Goal: Information Seeking & Learning: Compare options

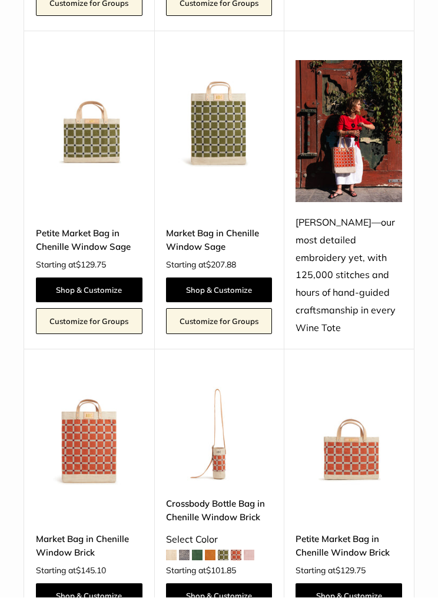
scroll to position [1154, 0]
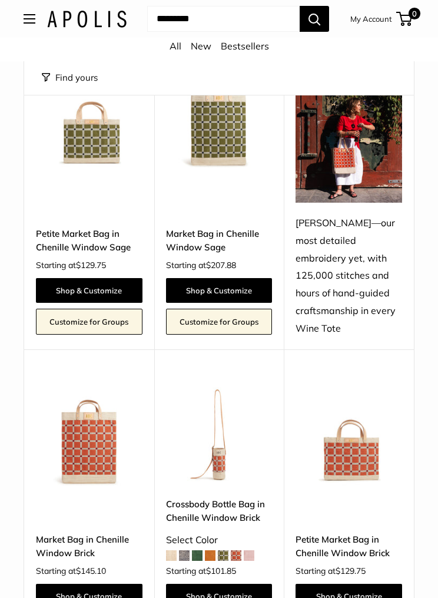
click at [91, 227] on link "Petite Market Bag in Chenille Window Sage" at bounding box center [89, 241] width 107 height 28
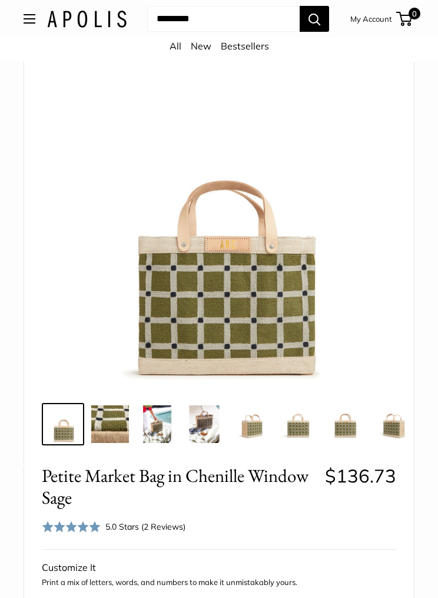
scroll to position [98, 0]
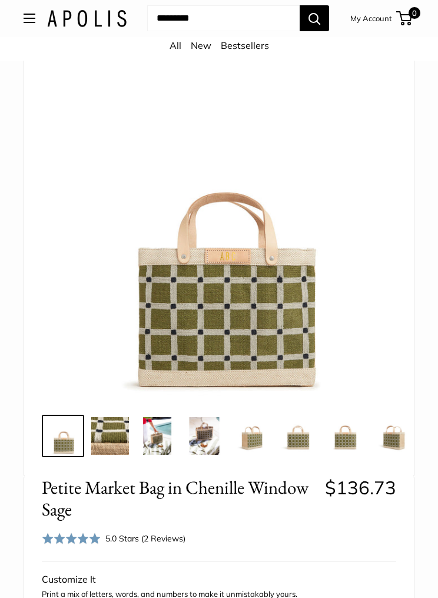
click at [117, 441] on img at bounding box center [110, 437] width 38 height 38
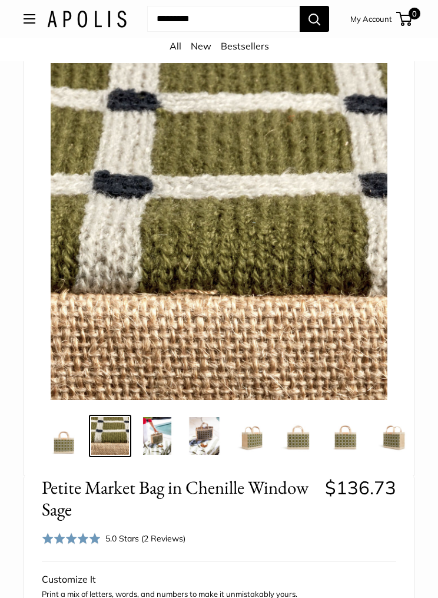
click at [152, 449] on img at bounding box center [157, 436] width 38 height 38
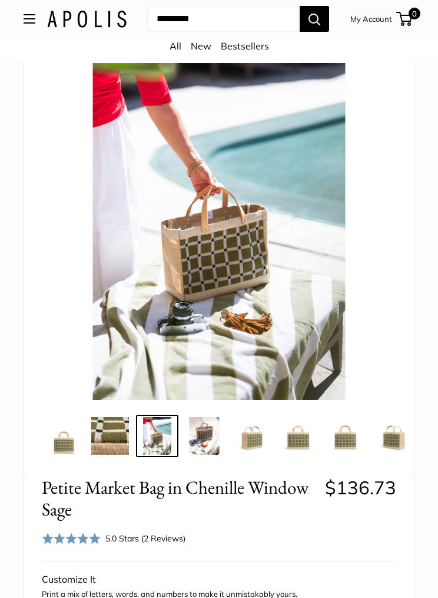
click at [203, 447] on img at bounding box center [205, 436] width 38 height 38
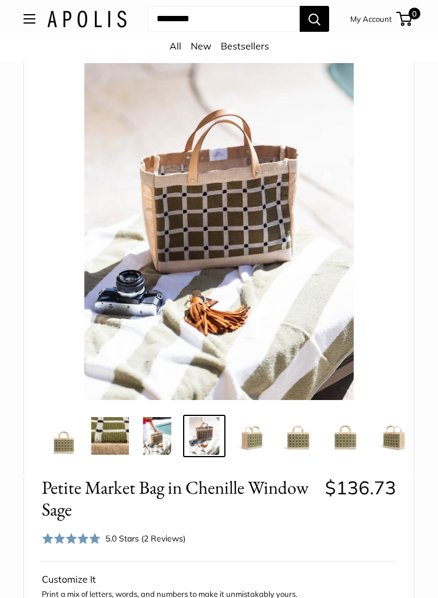
click at [252, 446] on img at bounding box center [252, 436] width 38 height 38
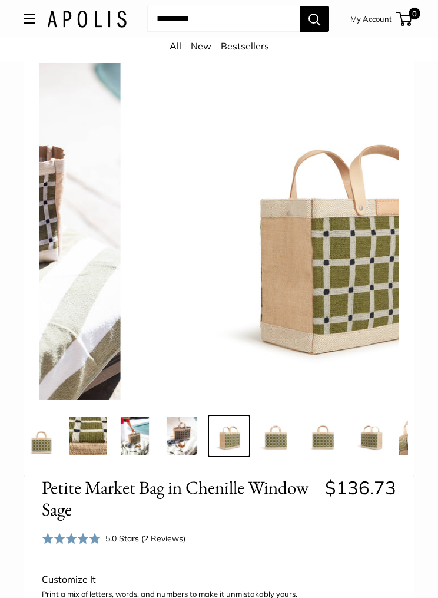
scroll to position [0, 22]
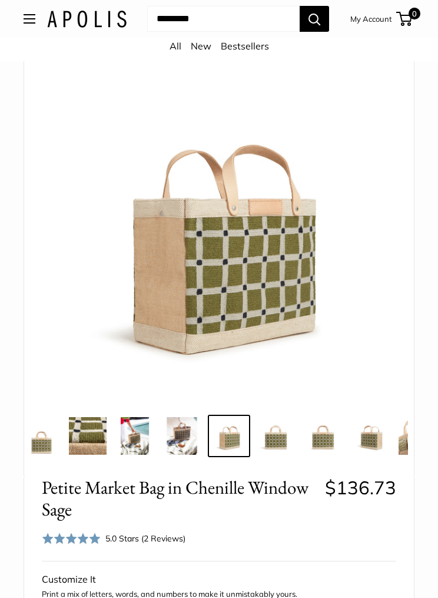
click at [286, 452] on img at bounding box center [276, 436] width 38 height 38
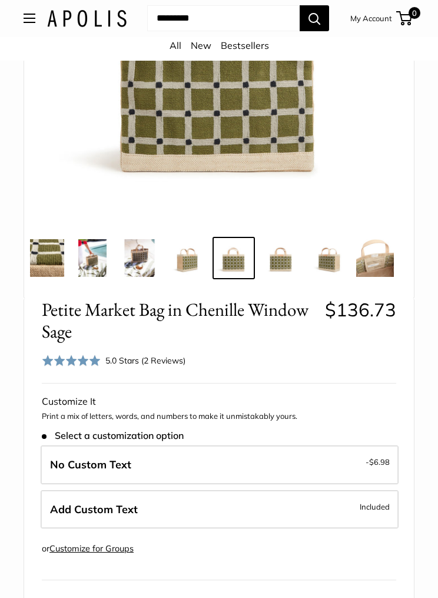
scroll to position [224, 0]
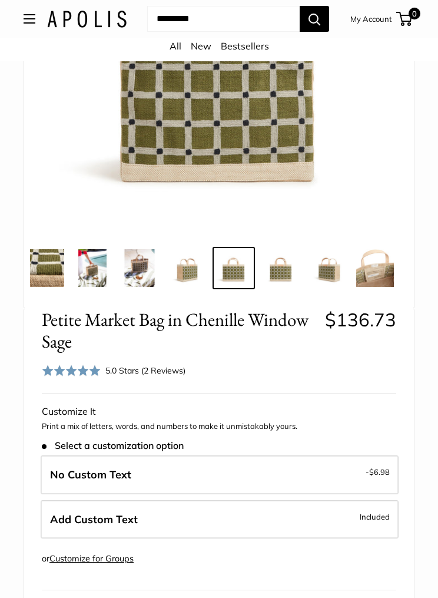
click at [253, 458] on label "No Custom Text -$6.98" at bounding box center [220, 474] width 358 height 39
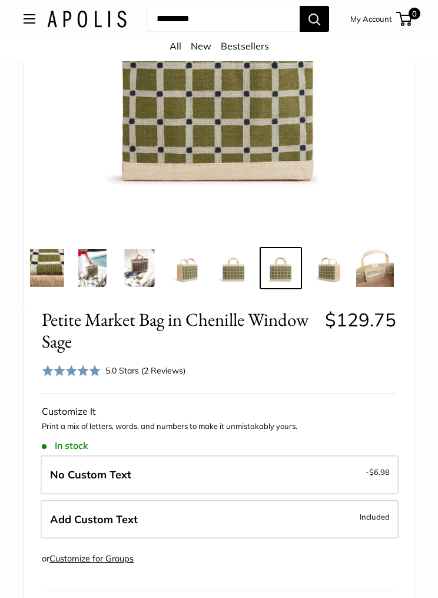
click at [331, 279] on img at bounding box center [328, 268] width 38 height 38
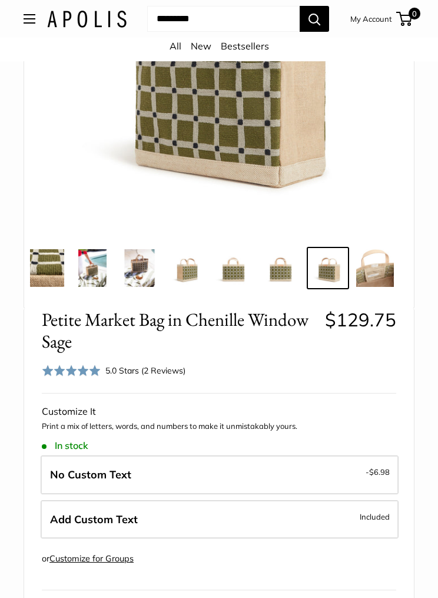
click at [377, 264] on img at bounding box center [375, 268] width 38 height 38
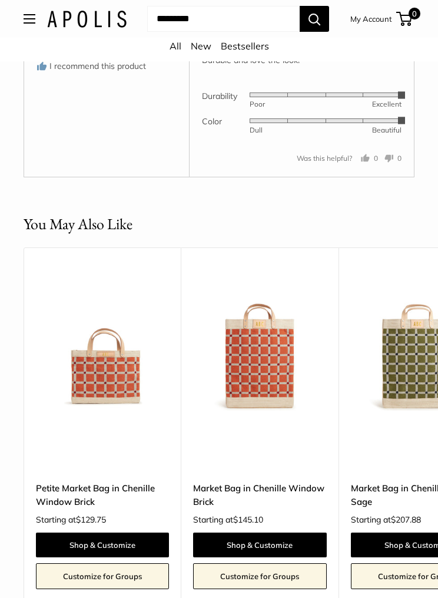
click at [123, 364] on img at bounding box center [102, 343] width 133 height 133
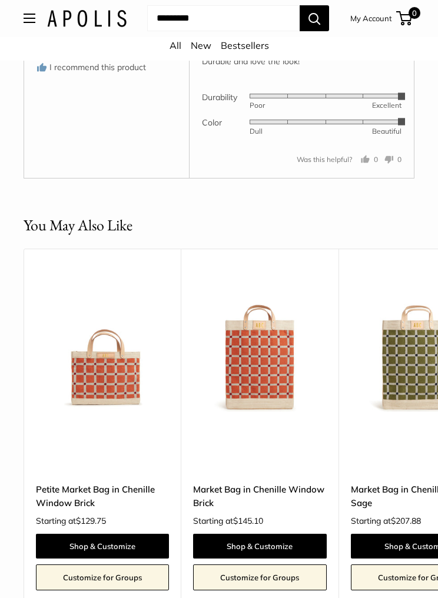
scroll to position [2901, 0]
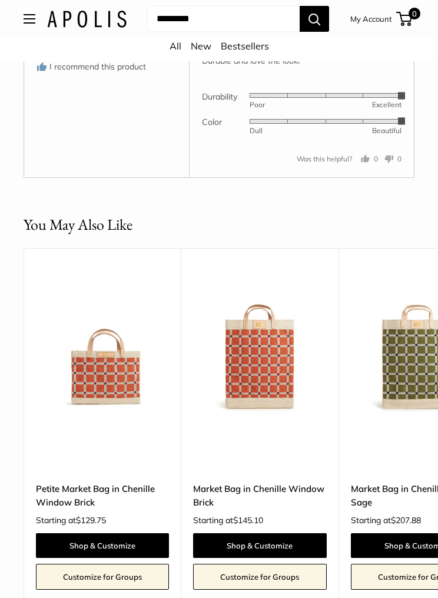
click at [409, 371] on img at bounding box center [418, 345] width 134 height 134
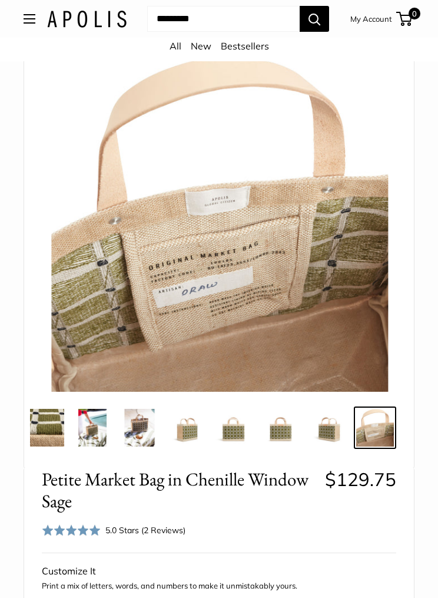
scroll to position [67, 0]
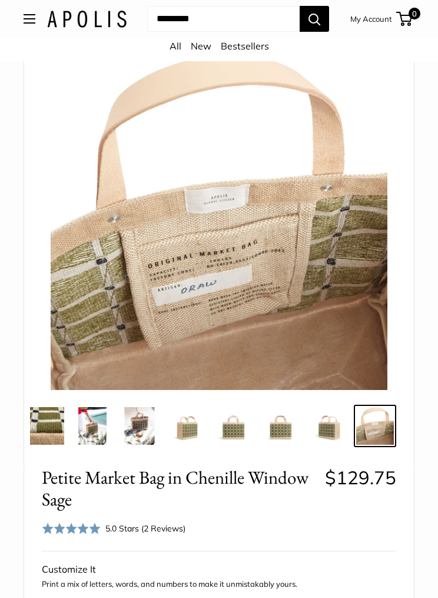
click at [93, 430] on img at bounding box center [93, 426] width 38 height 38
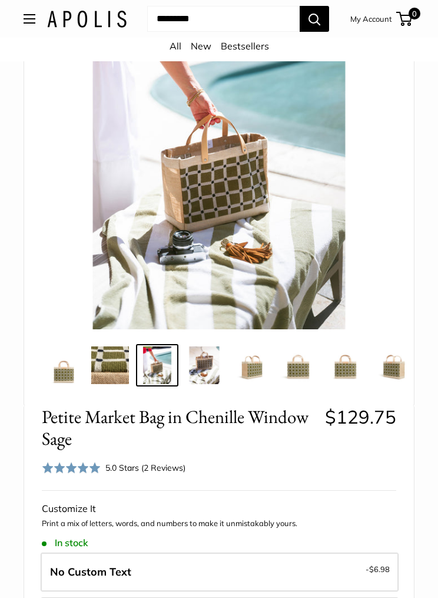
scroll to position [168, 0]
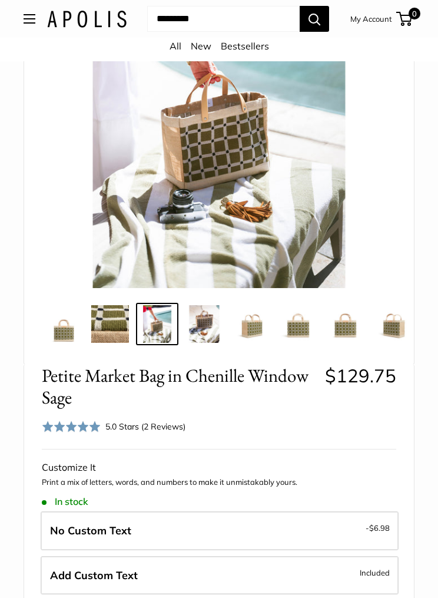
click at [293, 571] on label "Add Custom Text Included" at bounding box center [220, 575] width 358 height 39
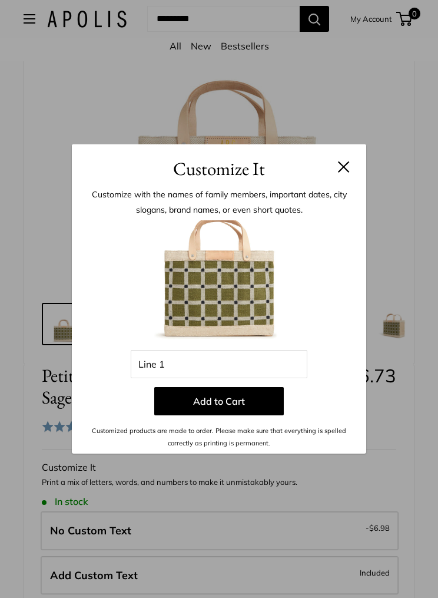
click at [343, 173] on button at bounding box center [344, 167] width 12 height 12
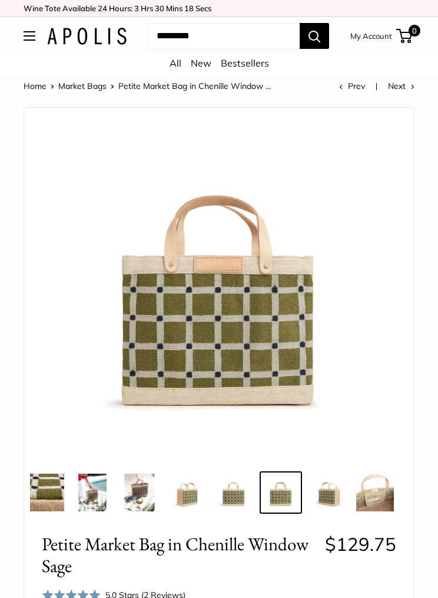
click at [178, 67] on link "All" at bounding box center [176, 63] width 12 height 12
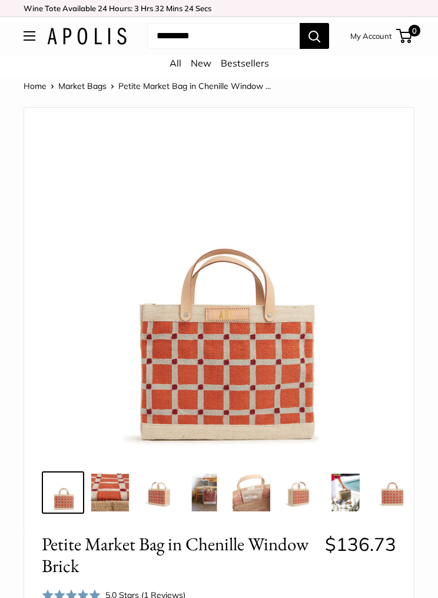
click at [112, 504] on img at bounding box center [110, 492] width 38 height 38
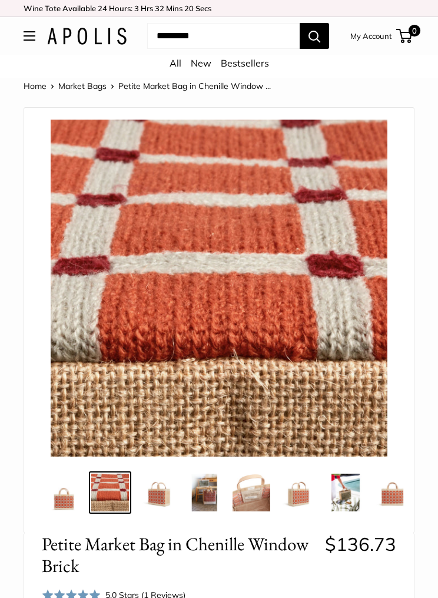
click at [155, 506] on img at bounding box center [157, 492] width 38 height 38
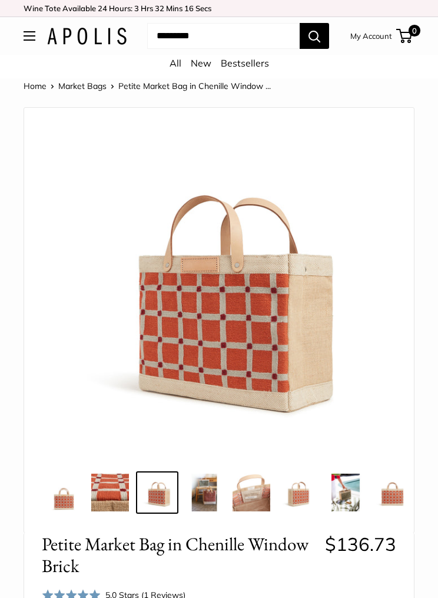
click at [309, 501] on img at bounding box center [299, 492] width 38 height 38
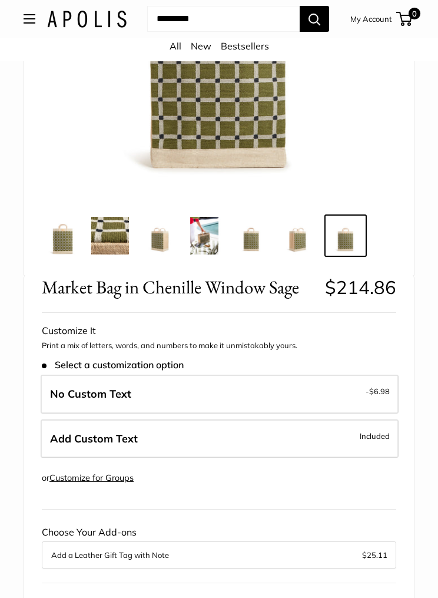
scroll to position [257, 0]
click at [386, 388] on span "-$6.98" at bounding box center [378, 390] width 24 height 14
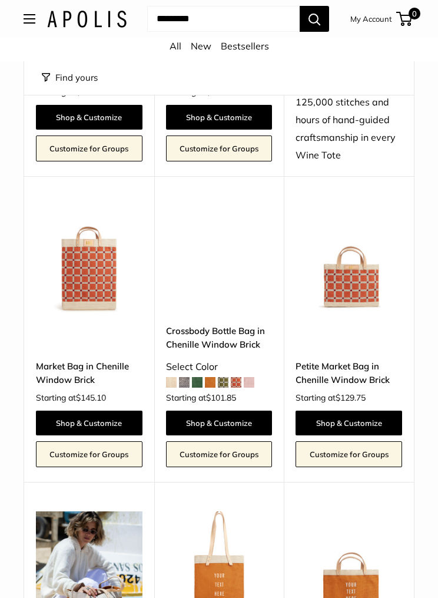
scroll to position [1332, 0]
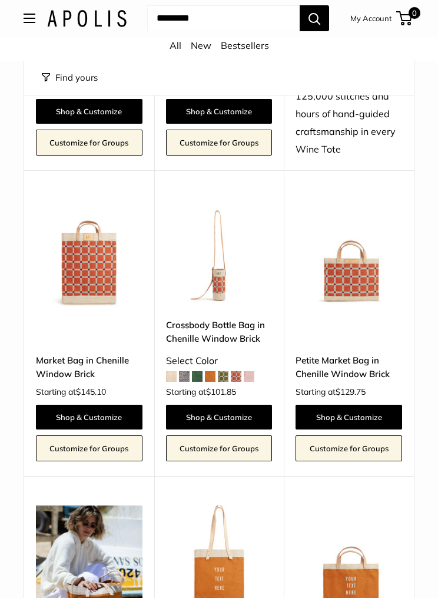
click at [222, 319] on link "Crossbody Bottle Bag in Chenille Window Brick" at bounding box center [219, 333] width 107 height 28
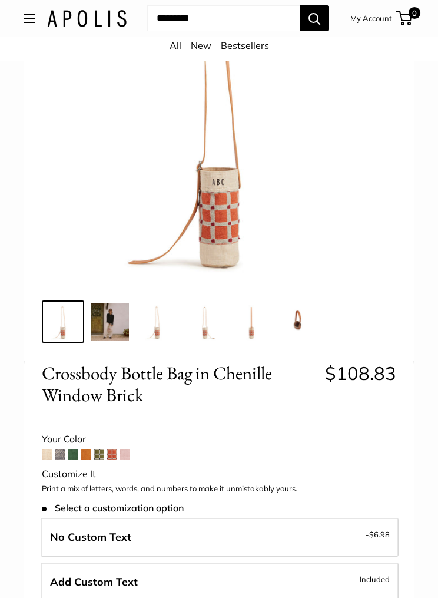
scroll to position [204, 0]
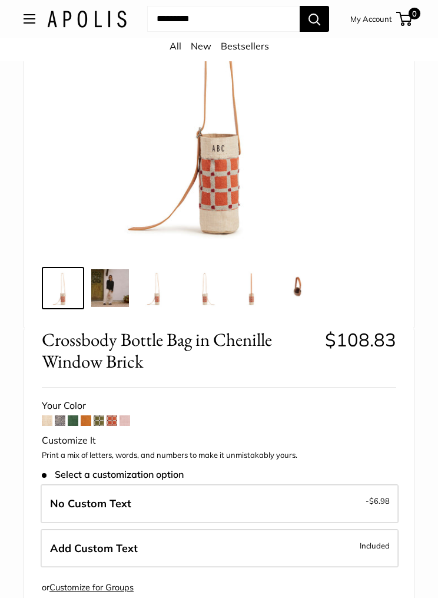
click at [101, 419] on span at bounding box center [99, 420] width 11 height 11
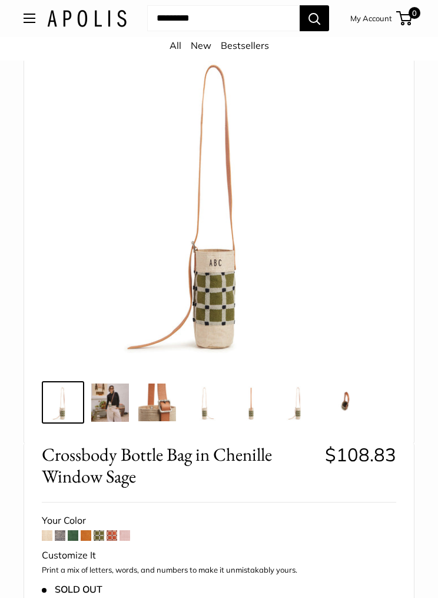
scroll to position [90, 0]
click at [116, 409] on img at bounding box center [110, 402] width 38 height 38
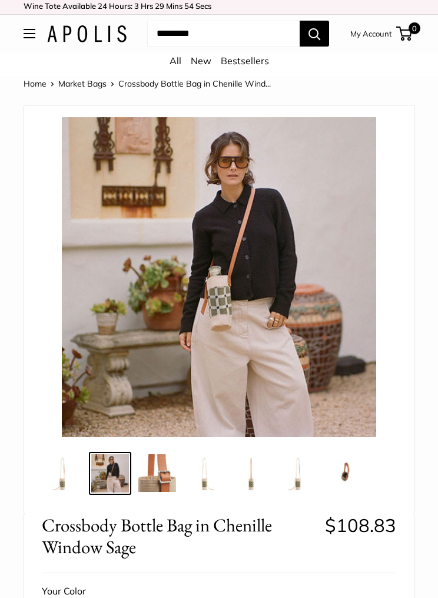
scroll to position [0, 0]
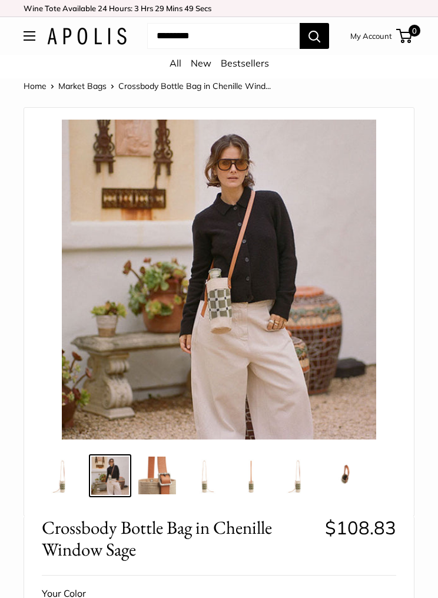
click at [234, 11] on td "Wine Tote Available 24 Hours: 0 Days 3 Hrs 29 Mins 49 Secs" at bounding box center [219, 8] width 391 height 16
click at [140, 15] on link "Wine Tote Available 24 Hours: 0 Days 3 Hrs 29 Mins 48 Secs" at bounding box center [118, 8] width 188 height 20
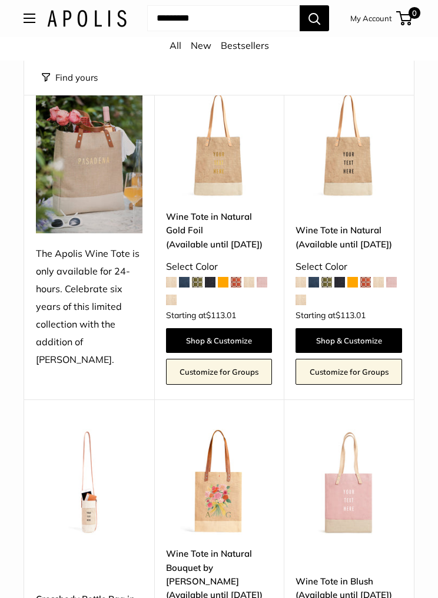
scroll to position [128, 0]
click at [362, 230] on link "Wine Tote in Natural (Available until Aug 10)" at bounding box center [349, 237] width 107 height 28
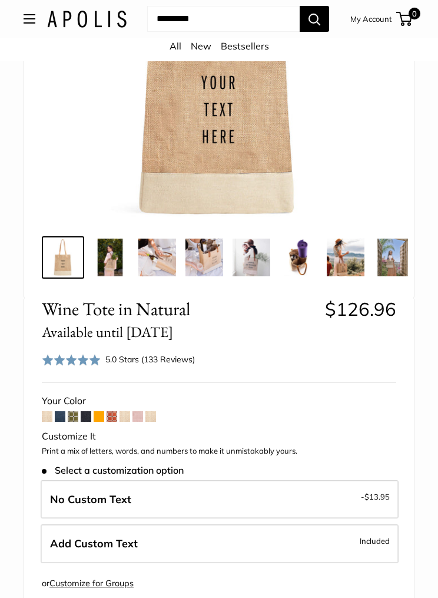
scroll to position [310, 0]
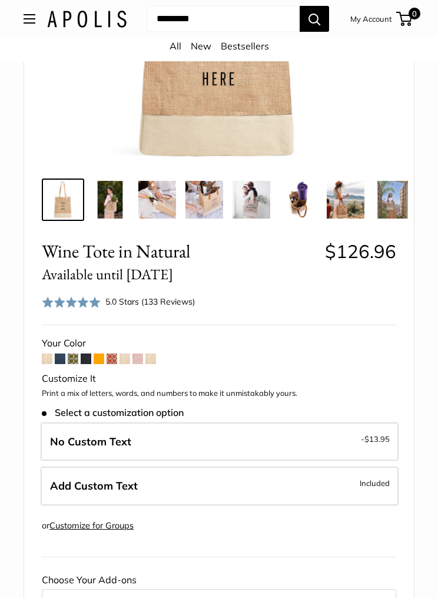
click at [71, 362] on span at bounding box center [73, 358] width 11 height 11
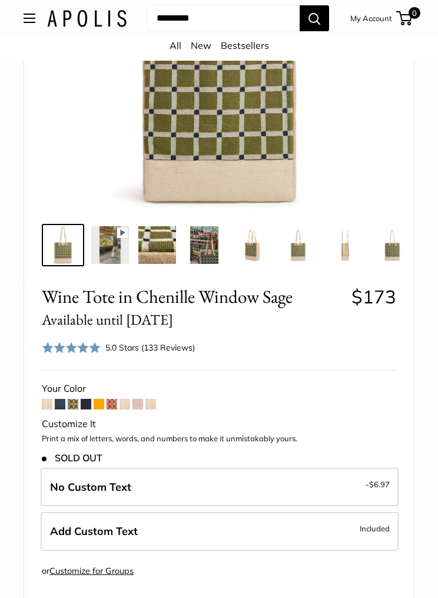
scroll to position [247, 0]
click at [373, 483] on span "-$6.97" at bounding box center [378, 484] width 24 height 14
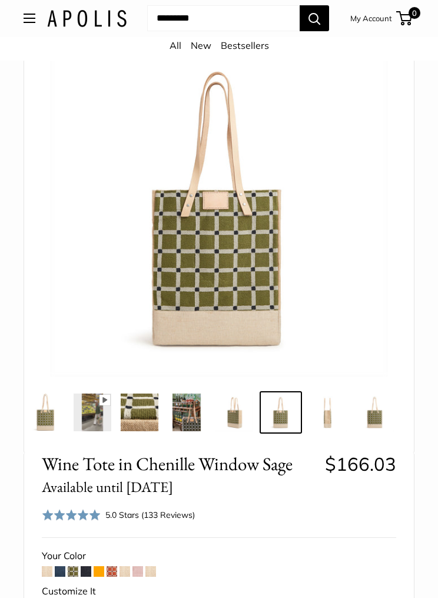
scroll to position [80, 0]
click at [141, 418] on img at bounding box center [140, 412] width 38 height 38
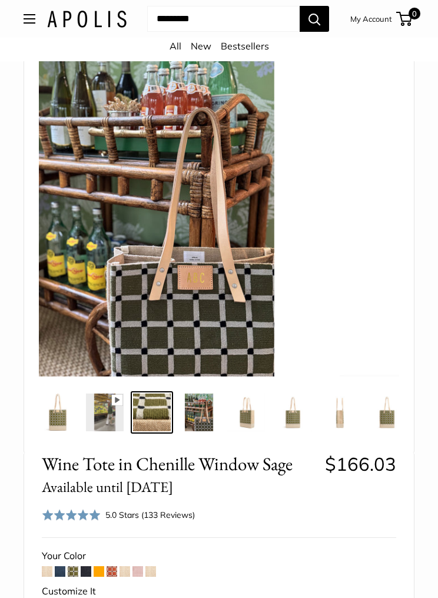
scroll to position [0, 0]
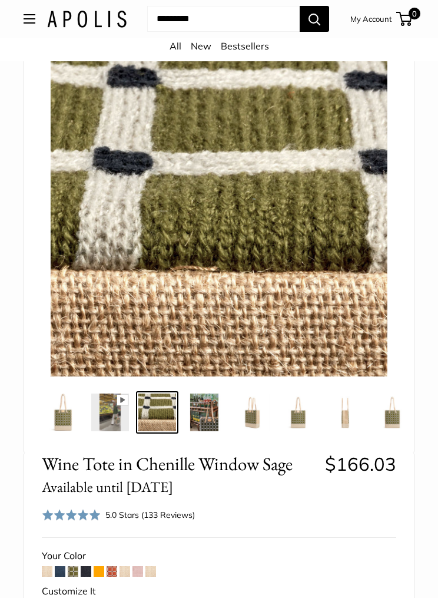
click at [115, 410] on img at bounding box center [110, 412] width 38 height 38
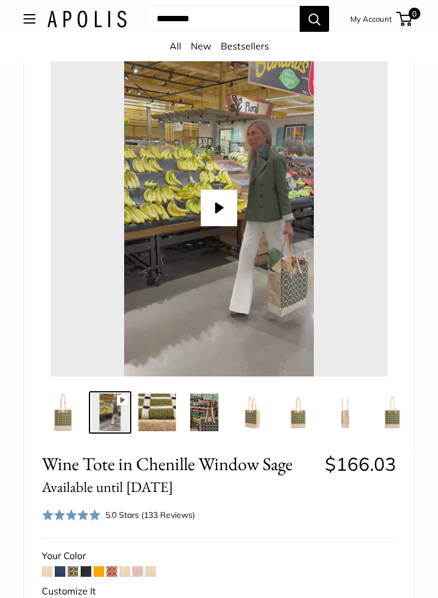
click at [125, 398] on icon at bounding box center [122, 400] width 11 height 11
click at [219, 215] on button "Play" at bounding box center [219, 208] width 37 height 37
type input "*"
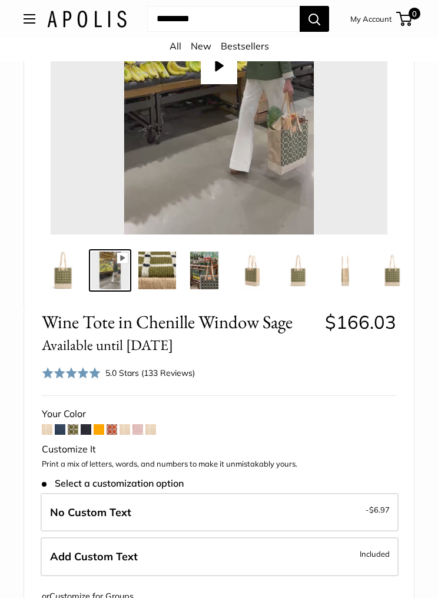
scroll to position [227, 0]
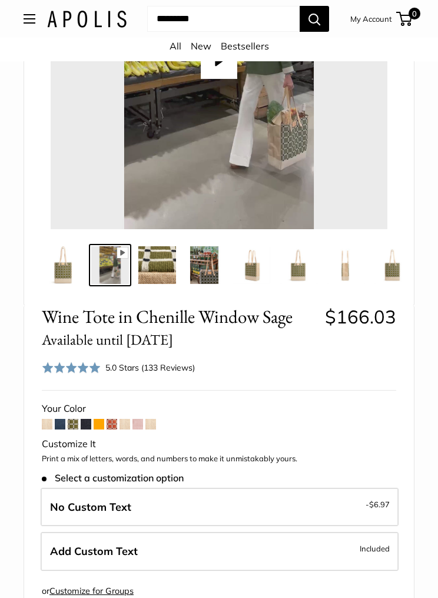
click at [402, 272] on img at bounding box center [393, 265] width 38 height 38
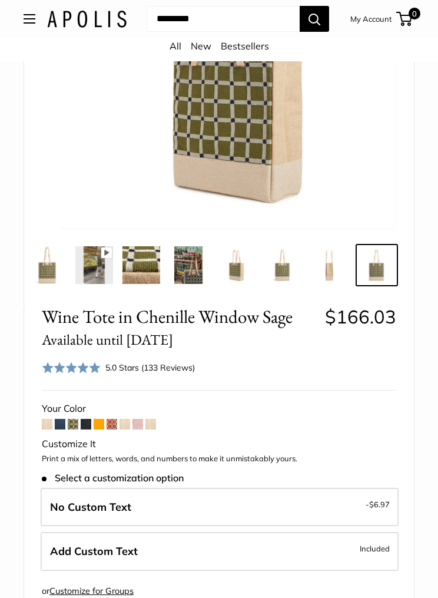
scroll to position [0, 18]
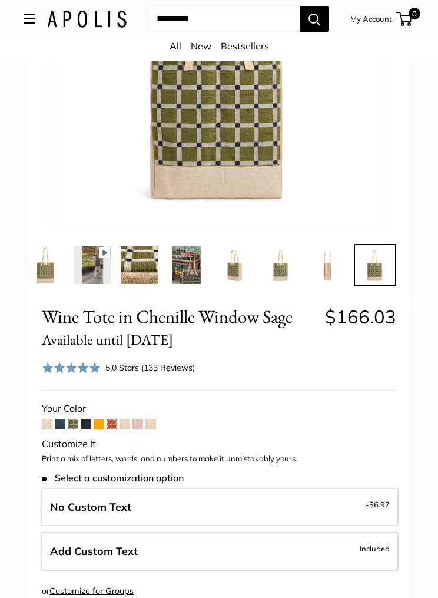
click at [326, 271] on img at bounding box center [328, 265] width 38 height 38
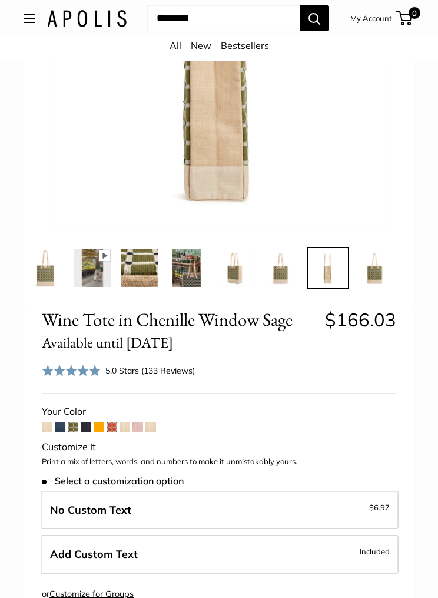
scroll to position [224, 0]
click at [115, 428] on span at bounding box center [112, 427] width 11 height 11
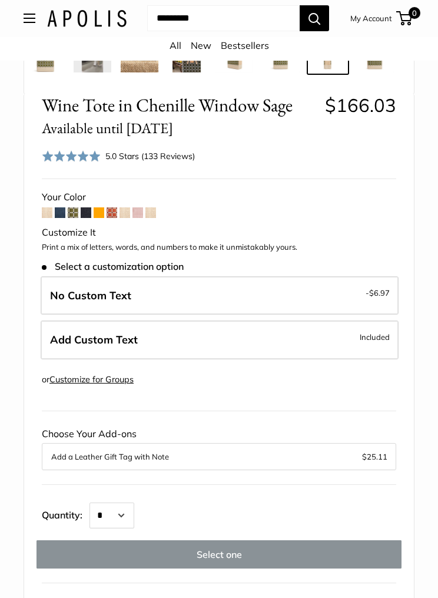
scroll to position [439, 0]
click at [73, 211] on span at bounding box center [73, 212] width 11 height 11
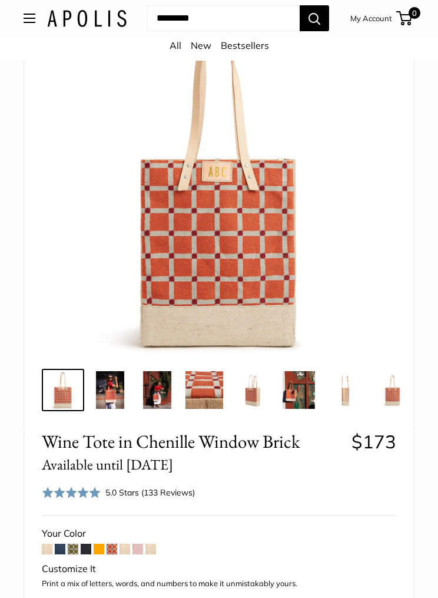
scroll to position [102, 0]
click at [124, 403] on img at bounding box center [110, 390] width 38 height 38
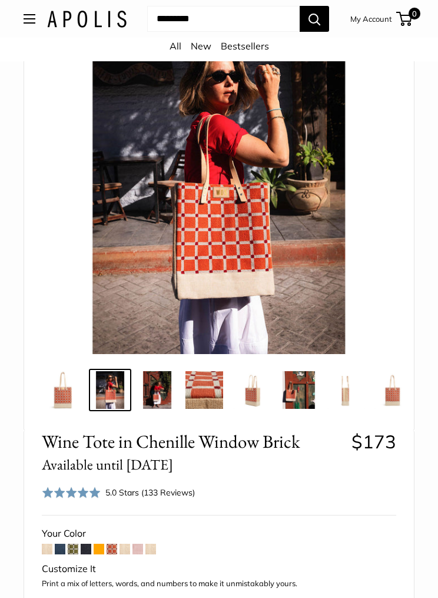
click at [163, 391] on img at bounding box center [157, 390] width 38 height 38
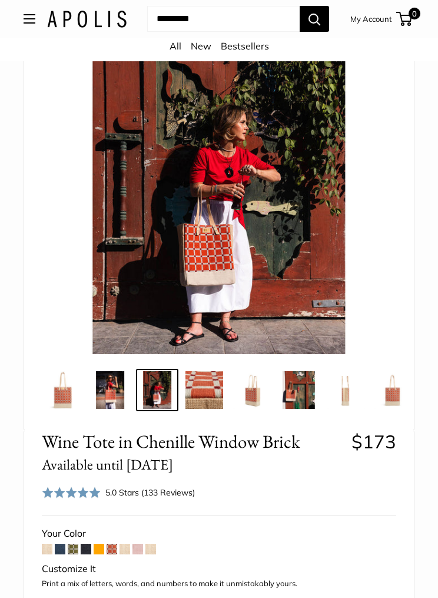
click at [206, 390] on img at bounding box center [205, 390] width 38 height 38
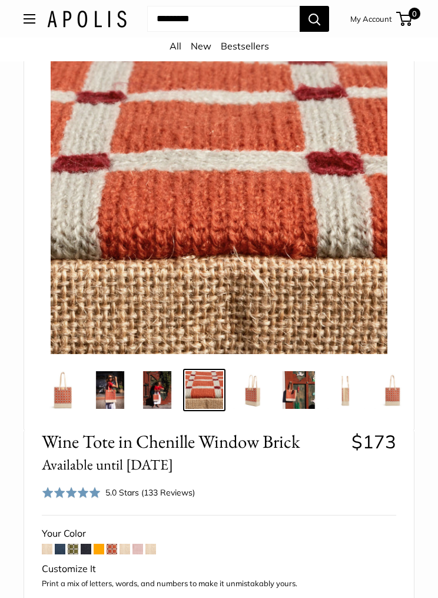
click at [254, 401] on img at bounding box center [252, 390] width 38 height 38
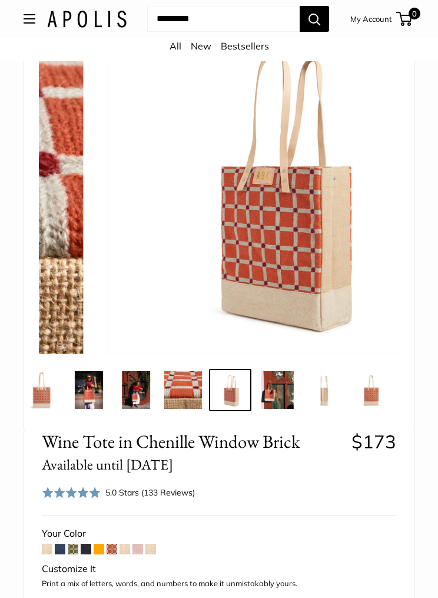
scroll to position [0, 22]
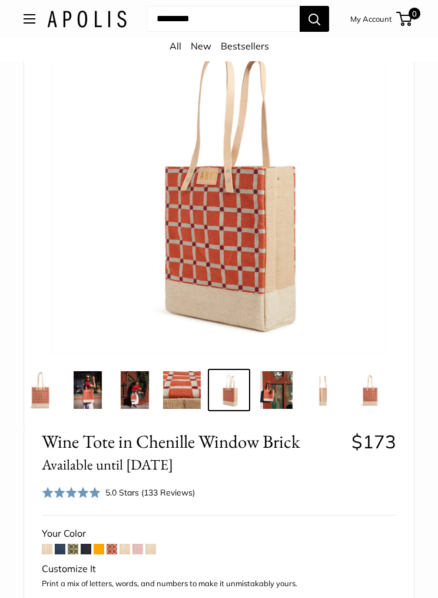
click at [290, 402] on img at bounding box center [276, 390] width 38 height 38
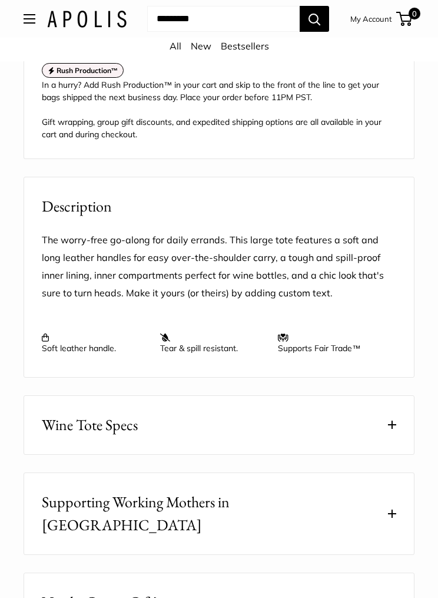
scroll to position [1093, 0]
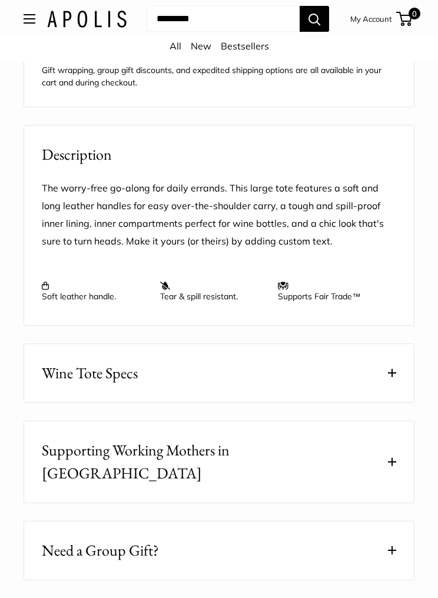
click at [392, 385] on button "Wine Tote Specs" at bounding box center [219, 373] width 390 height 58
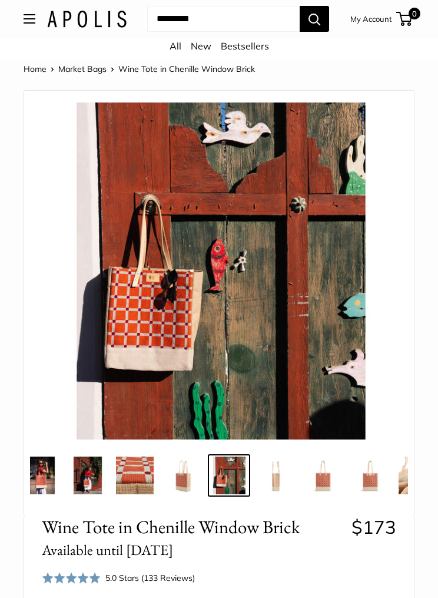
scroll to position [0, 0]
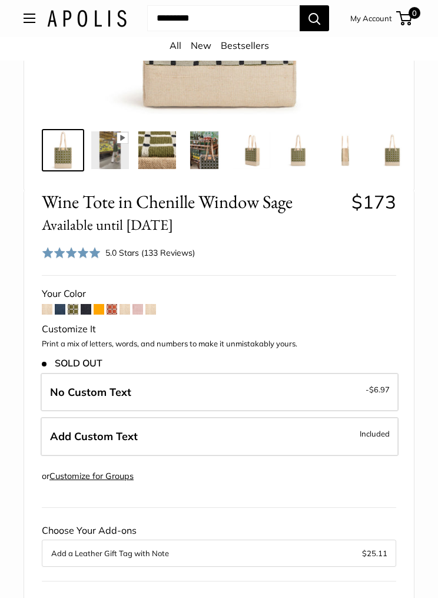
scroll to position [342, 0]
click at [143, 304] on span at bounding box center [138, 309] width 11 height 11
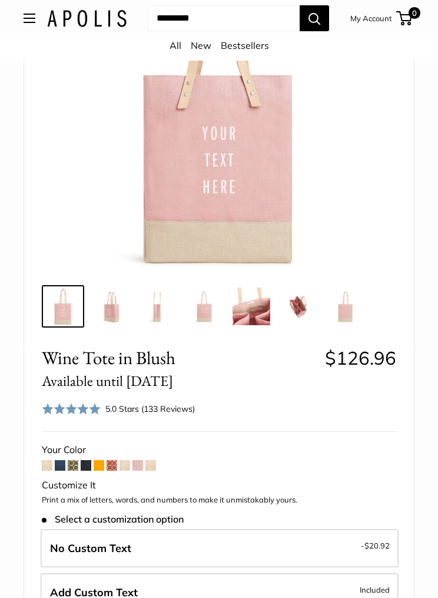
scroll to position [171, 0]
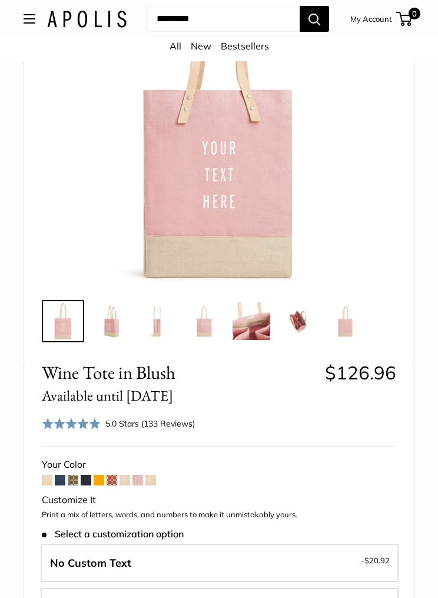
click at [251, 337] on img at bounding box center [252, 321] width 38 height 38
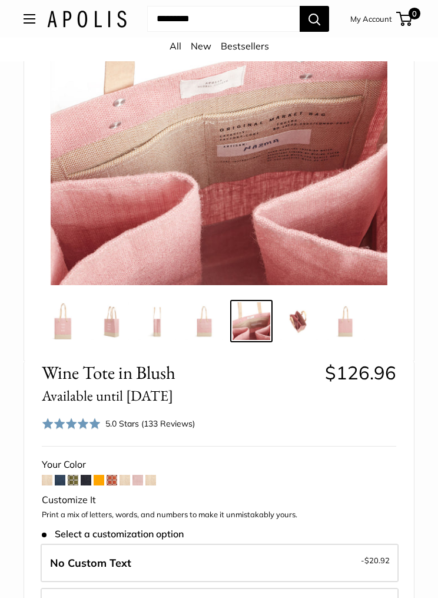
click at [75, 475] on span at bounding box center [73, 480] width 11 height 11
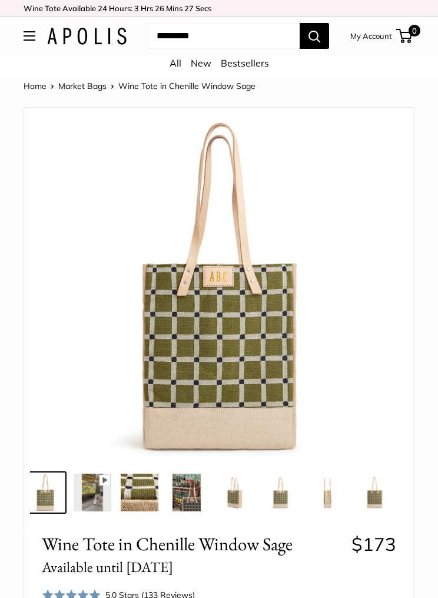
scroll to position [0, 18]
click at [186, 496] on img at bounding box center [187, 492] width 38 height 38
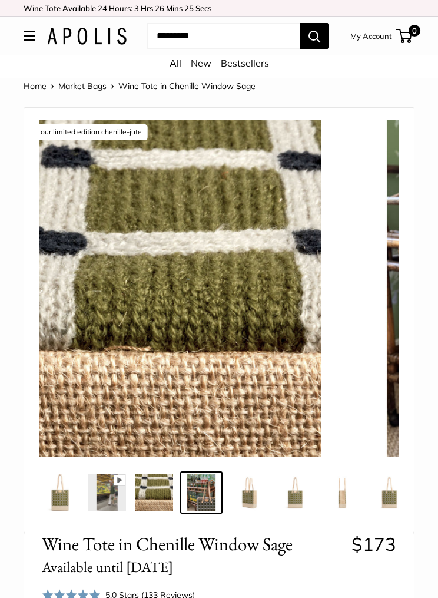
scroll to position [0, 0]
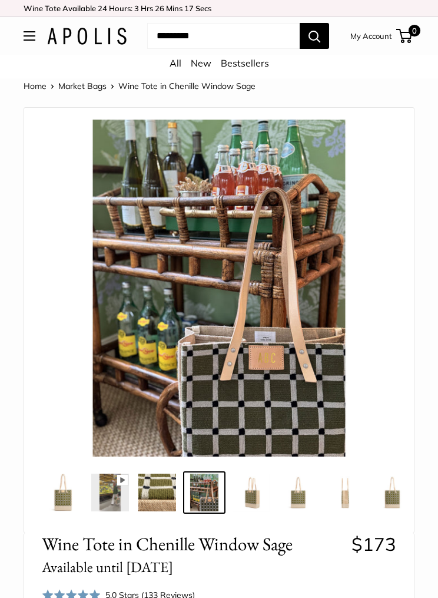
click at [301, 498] on img at bounding box center [299, 492] width 38 height 38
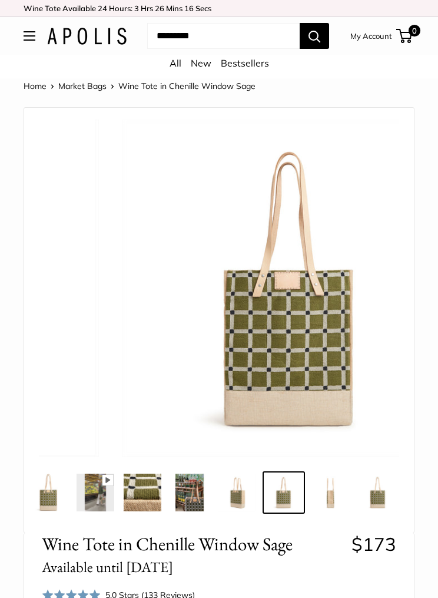
scroll to position [0, 18]
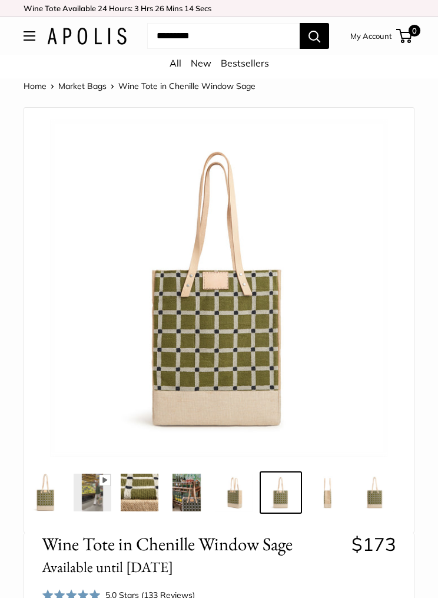
click at [135, 508] on img at bounding box center [140, 492] width 38 height 38
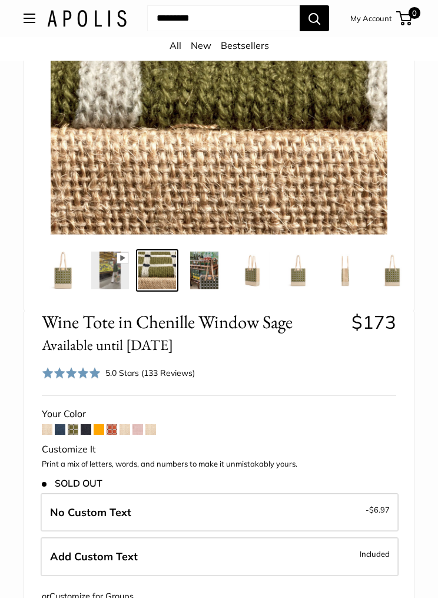
scroll to position [222, 0]
click at [62, 431] on span at bounding box center [60, 429] width 11 height 11
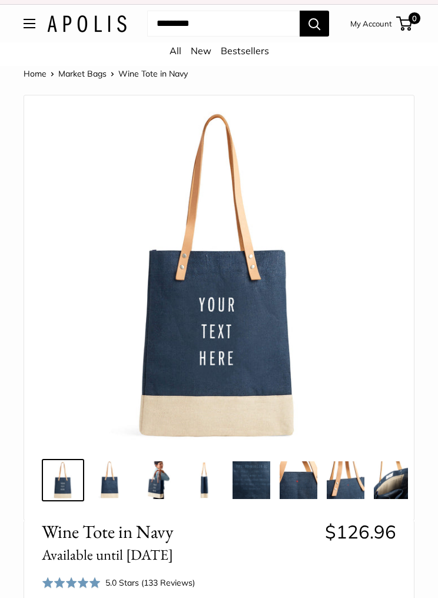
scroll to position [12, 0]
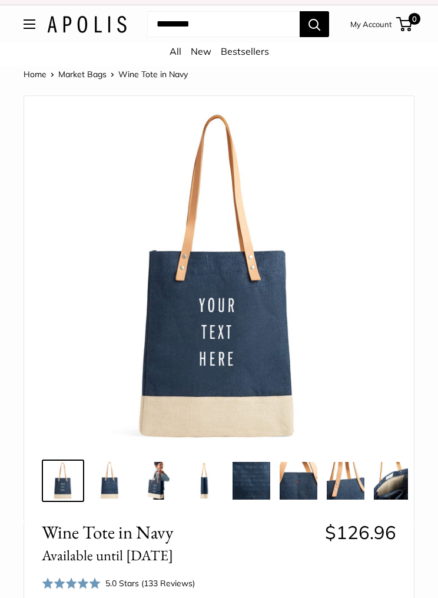
click at [35, 29] on button "Open menu" at bounding box center [30, 23] width 12 height 9
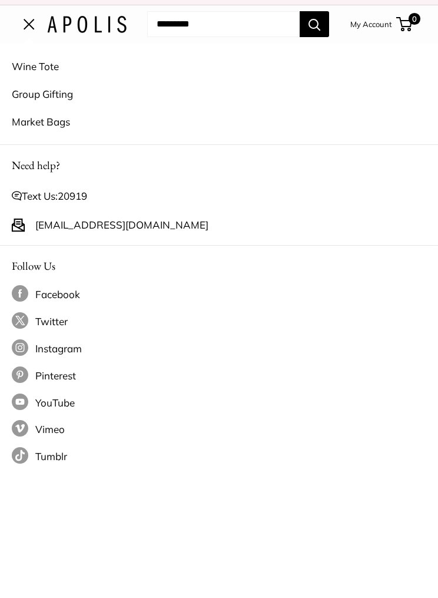
click at [54, 131] on link "Market Bags" at bounding box center [219, 122] width 415 height 28
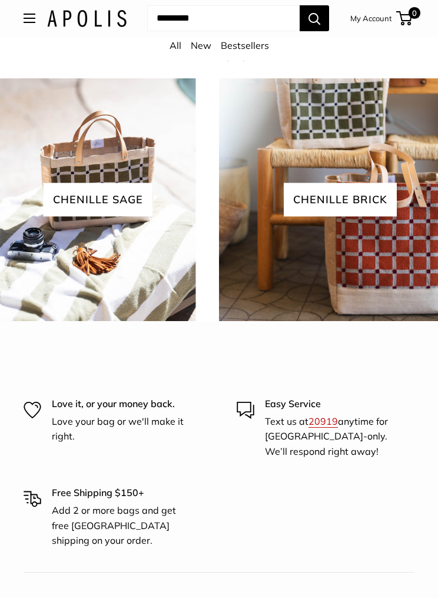
scroll to position [1991, 0]
click at [111, 246] on img at bounding box center [97, 199] width 245 height 245
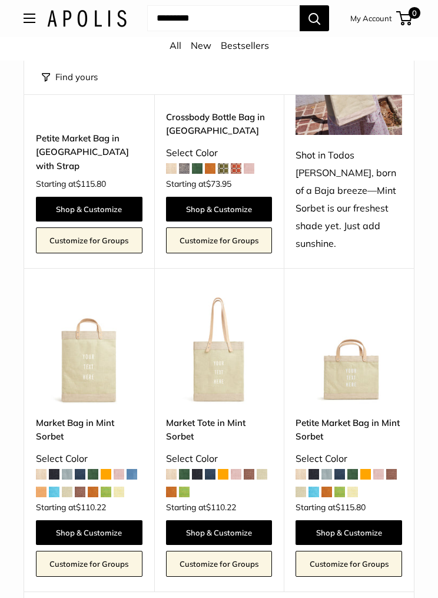
scroll to position [4781, 0]
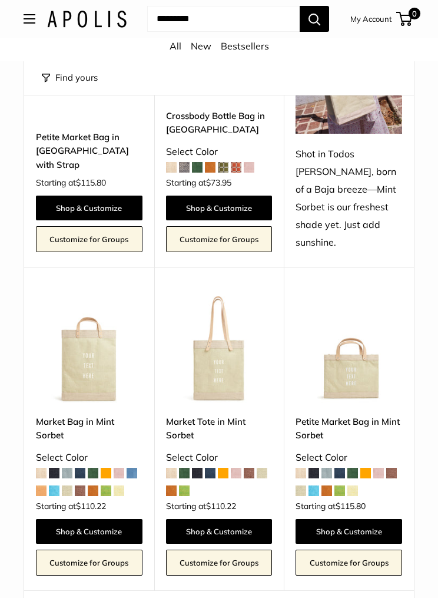
click at [223, 415] on link "Market Tote in Mint Sorbet" at bounding box center [219, 429] width 107 height 28
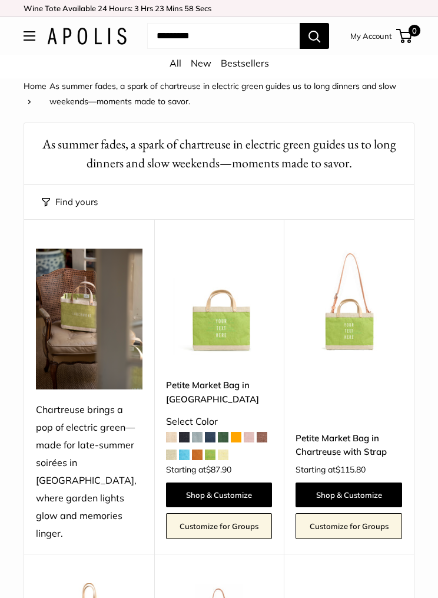
scroll to position [4823, 0]
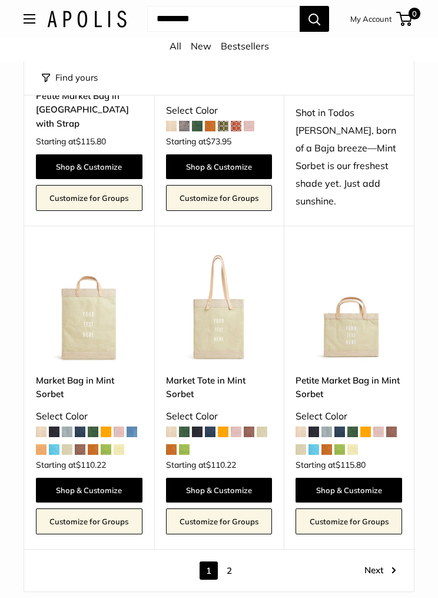
click at [384, 561] on link "Next" at bounding box center [381, 570] width 32 height 18
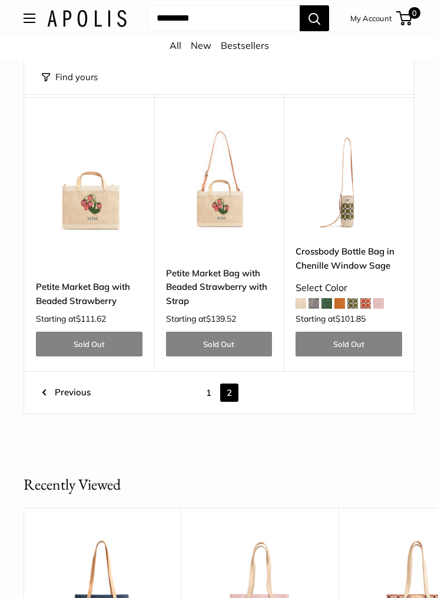
scroll to position [1907, 0]
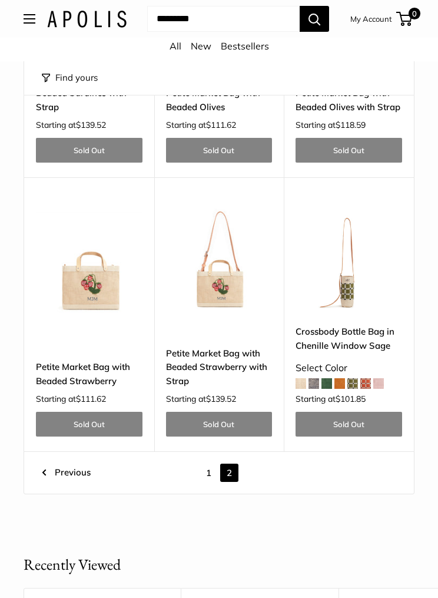
click at [211, 463] on link "1" at bounding box center [209, 472] width 18 height 18
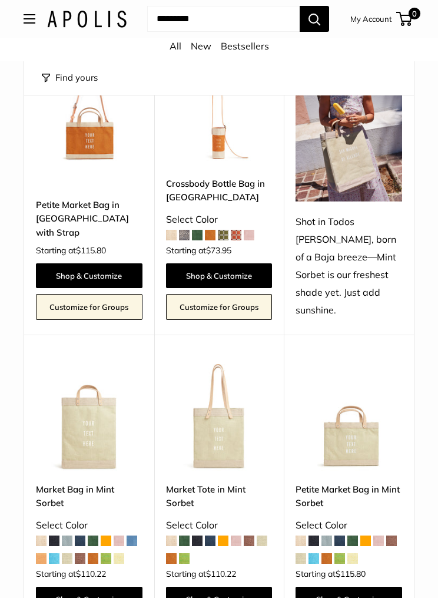
scroll to position [4678, 0]
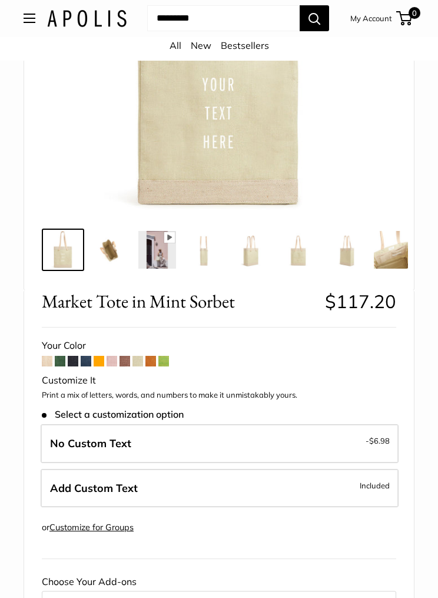
scroll to position [274, 0]
click at [386, 263] on img at bounding box center [393, 249] width 38 height 38
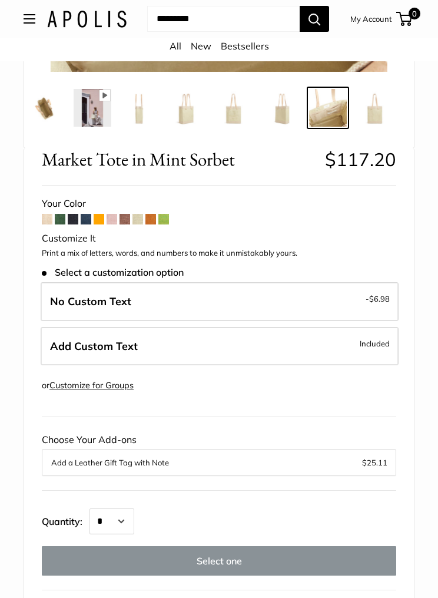
scroll to position [420, 0]
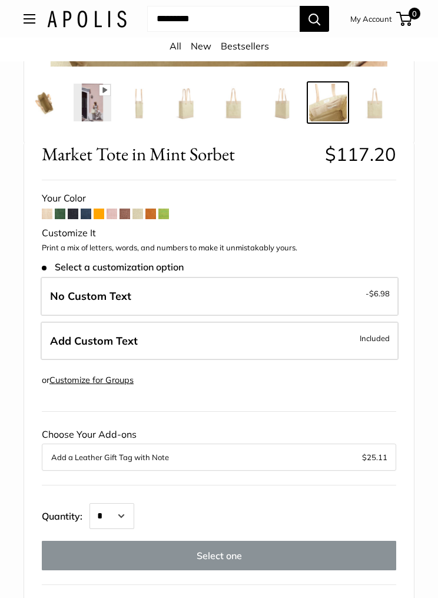
click at [148, 214] on span at bounding box center [150, 213] width 11 height 11
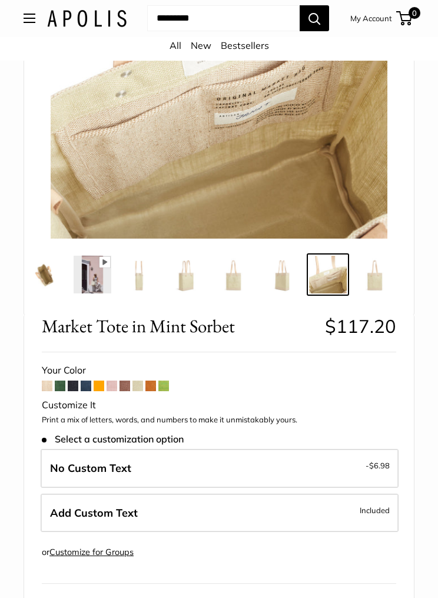
scroll to position [210, 0]
